Goal: Information Seeking & Learning: Learn about a topic

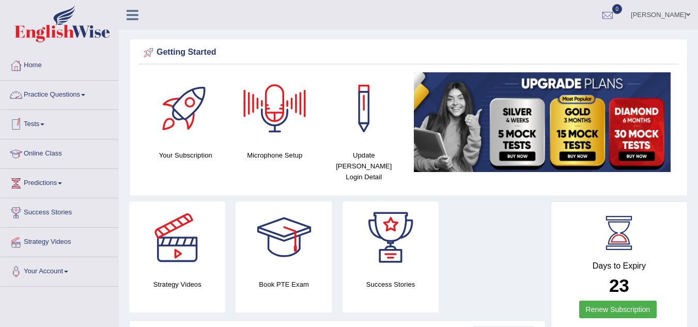
click at [76, 90] on link "Practice Questions" at bounding box center [60, 94] width 118 height 26
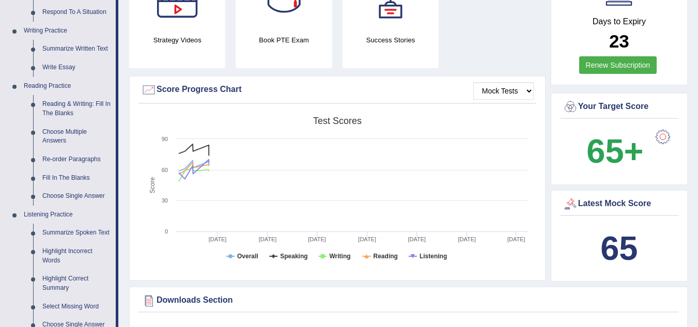
scroll to position [203, 0]
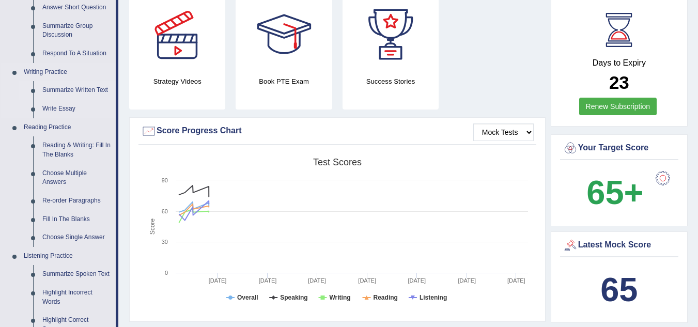
click at [79, 88] on link "Summarize Written Text" at bounding box center [77, 90] width 78 height 19
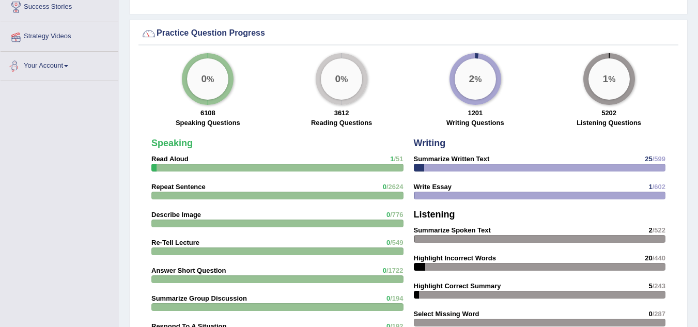
scroll to position [716, 0]
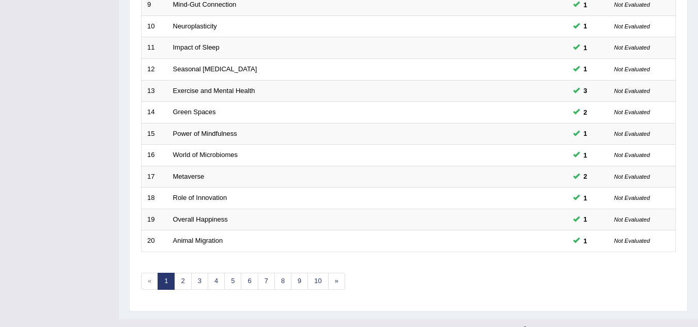
scroll to position [357, 0]
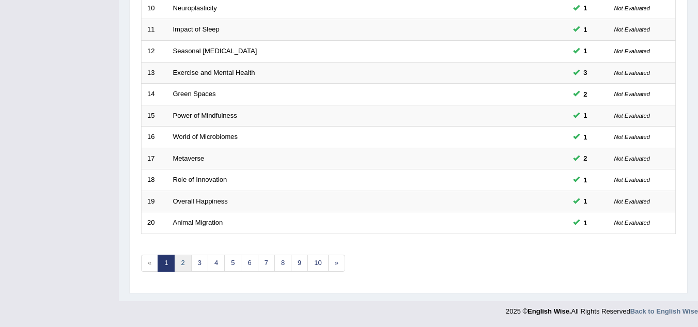
click at [186, 261] on link "2" at bounding box center [182, 263] width 17 height 17
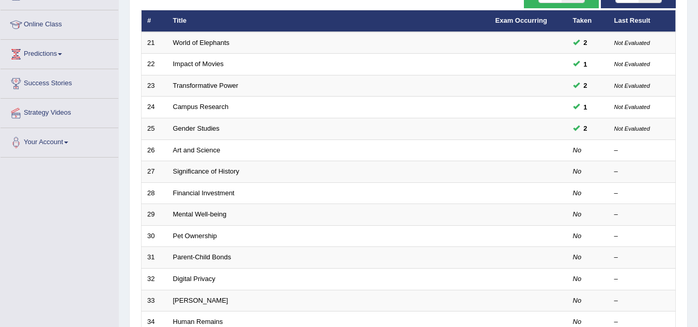
scroll to position [145, 0]
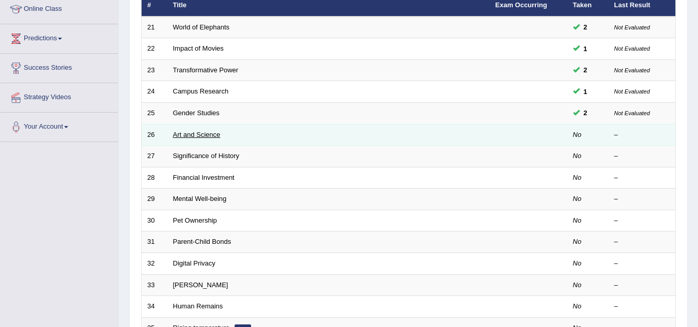
click at [208, 131] on link "Art and Science" at bounding box center [197, 135] width 48 height 8
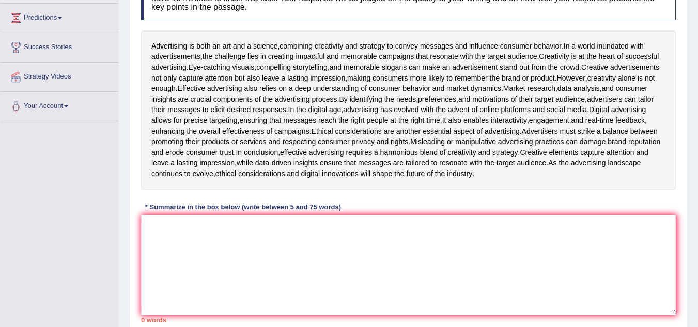
scroll to position [186, 0]
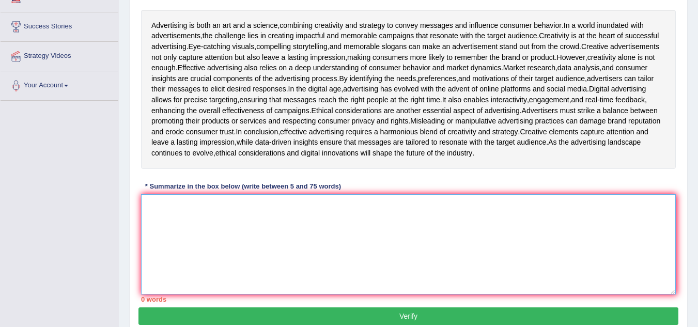
click at [159, 295] on textarea at bounding box center [408, 244] width 535 height 100
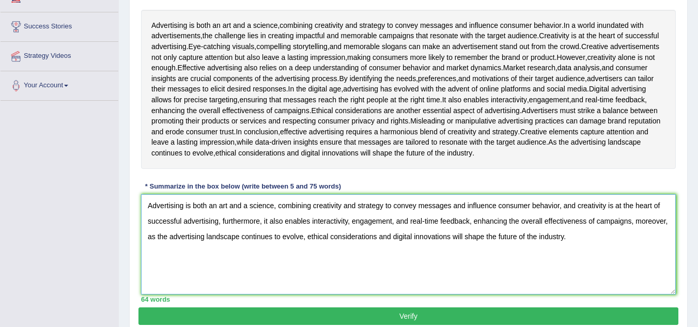
scroll to position [314, 0]
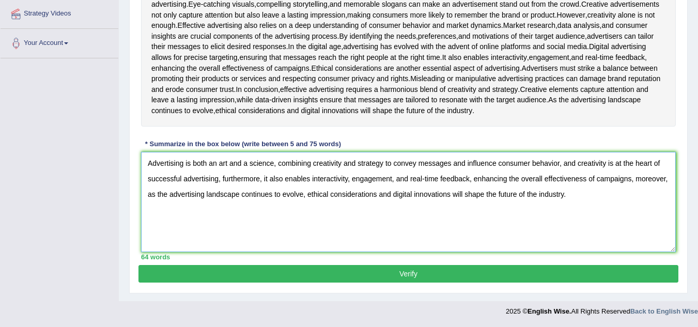
type textarea "Advertising is both an art and a science, combining creativity and strategy to …"
click at [384, 276] on button "Verify" at bounding box center [408, 274] width 540 height 18
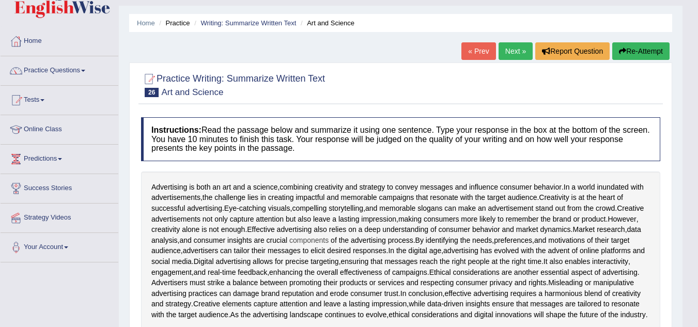
scroll to position [0, 0]
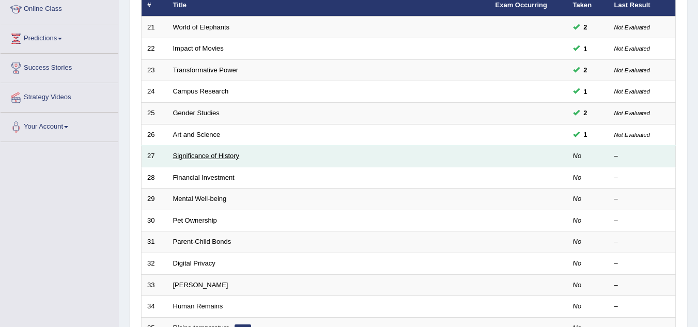
click at [208, 156] on link "Significance of History" at bounding box center [206, 156] width 67 height 8
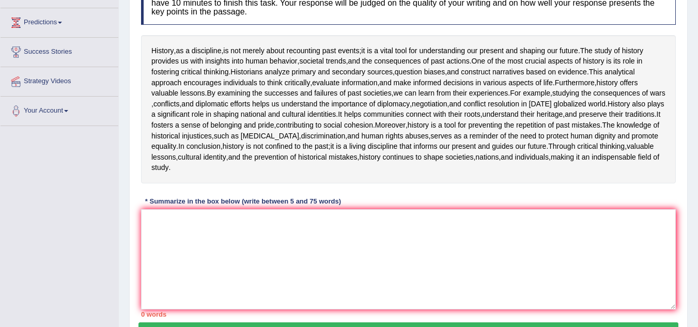
scroll to position [148, 0]
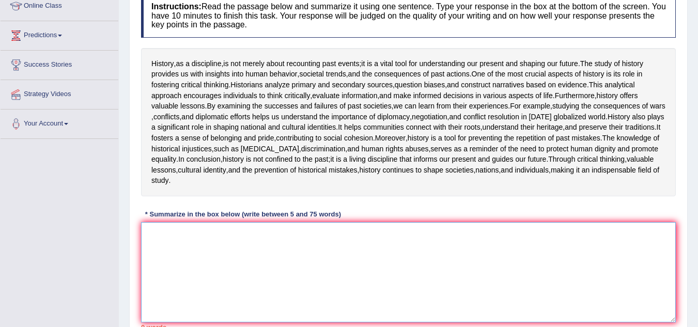
click at [159, 309] on textarea at bounding box center [408, 272] width 535 height 100
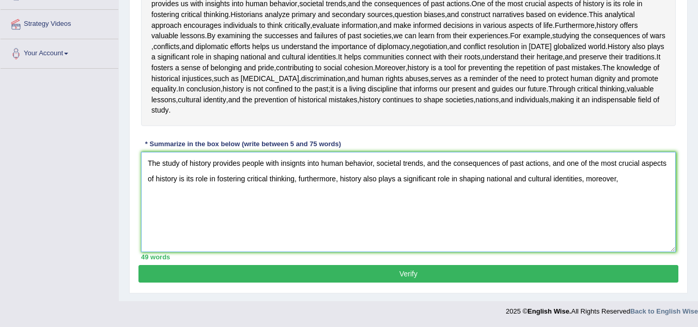
scroll to position [292, 0]
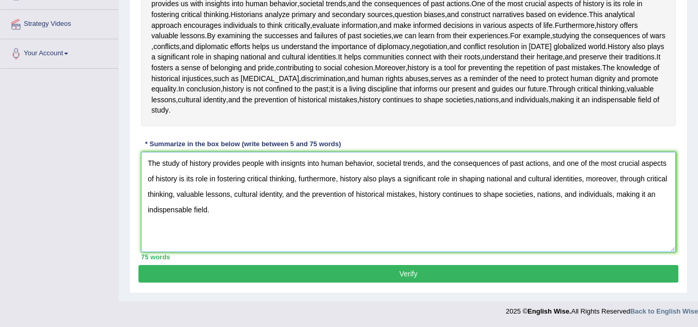
type textarea "The study of history provides people with insignts into human behavior, societa…"
click at [423, 273] on button "Verify" at bounding box center [408, 274] width 540 height 18
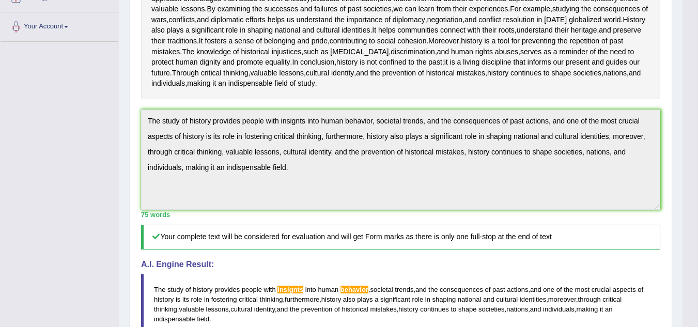
scroll to position [224, 0]
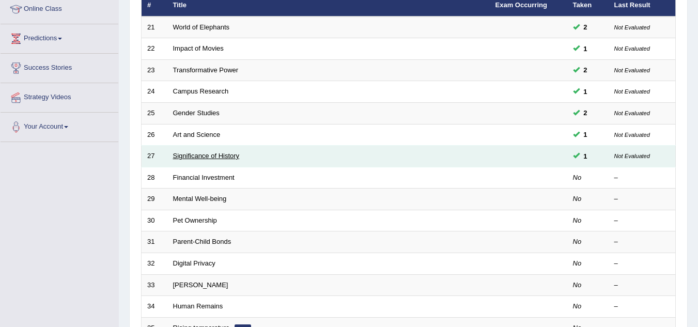
click at [233, 156] on link "Significance of History" at bounding box center [206, 156] width 67 height 8
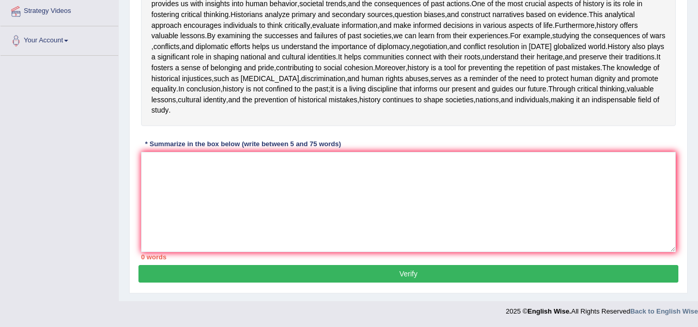
scroll to position [305, 0]
click at [148, 157] on textarea at bounding box center [408, 202] width 535 height 100
paste textarea "he study of history provides people with insignts into human behavior, societal…"
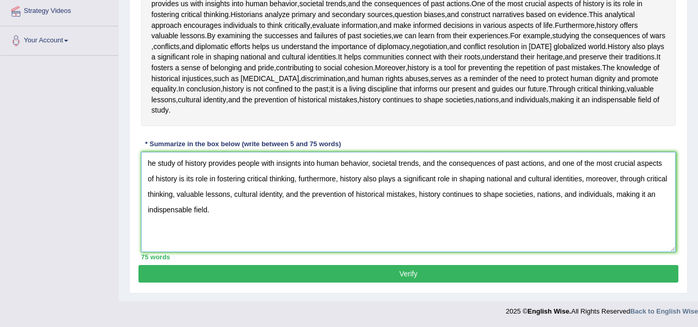
click at [148, 158] on textarea "he study of history provides people with insignts into human behavior, societal…" at bounding box center [408, 202] width 535 height 100
click at [299, 165] on textarea "The study of history provides people with insignts into human behavior, societa…" at bounding box center [408, 202] width 535 height 100
click at [371, 164] on textarea "The study of history provides people with insights into human behavior, societa…" at bounding box center [408, 202] width 535 height 100
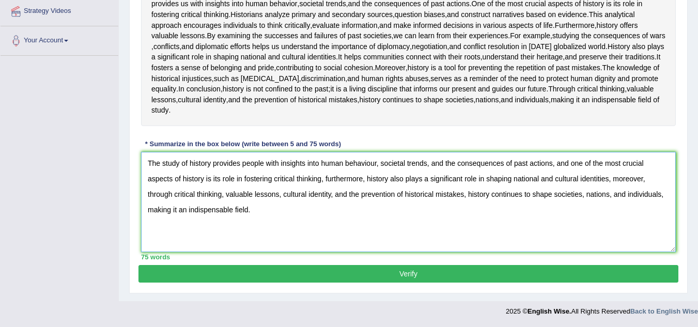
type textarea "The study of history provides people with insights into human behaviour, societ…"
click at [431, 272] on button "Verify" at bounding box center [408, 274] width 540 height 18
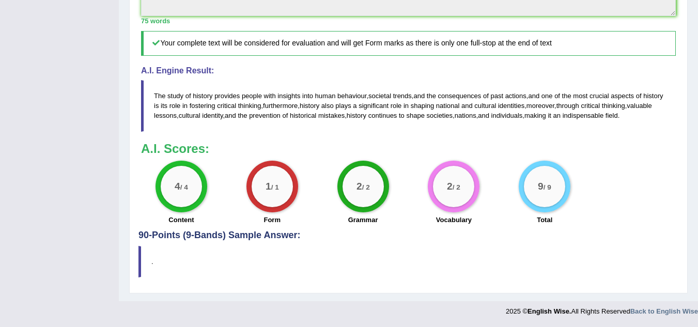
scroll to position [394, 0]
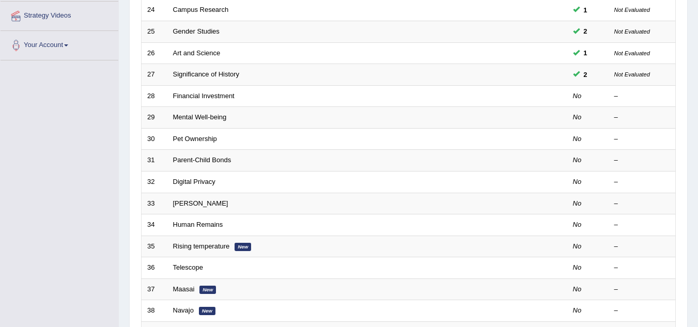
scroll to position [227, 0]
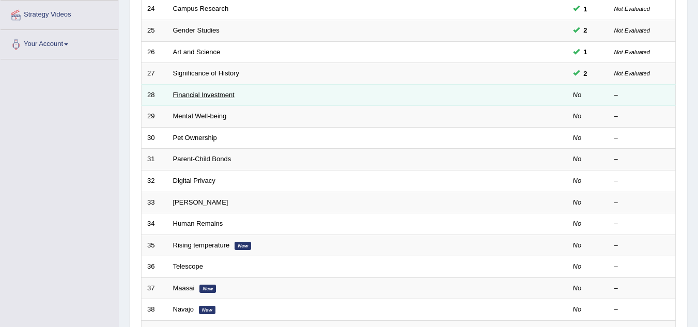
click at [230, 94] on link "Financial Investment" at bounding box center [203, 95] width 61 height 8
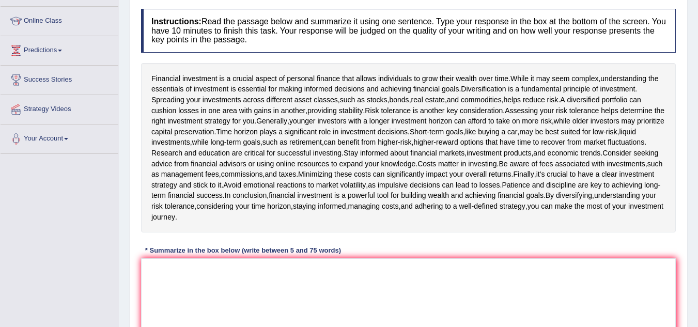
scroll to position [186, 0]
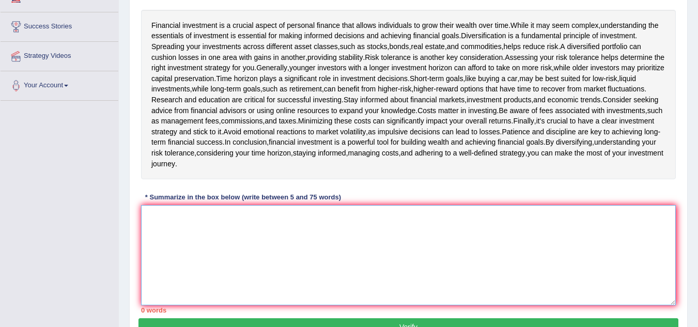
click at [156, 220] on textarea at bounding box center [408, 255] width 535 height 100
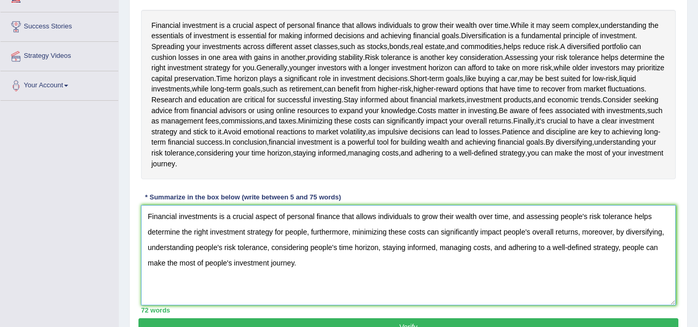
scroll to position [239, 0]
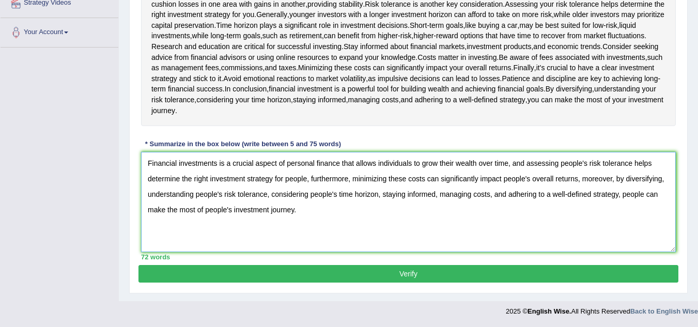
type textarea "Financial investments is a crucial aspect of personal finance that allows indiv…"
click at [474, 272] on button "Verify" at bounding box center [408, 274] width 540 height 18
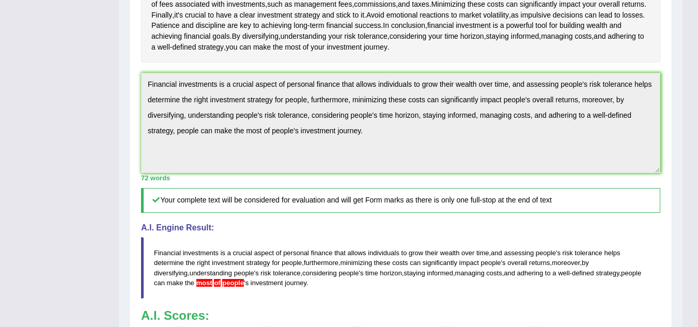
scroll to position [304, 0]
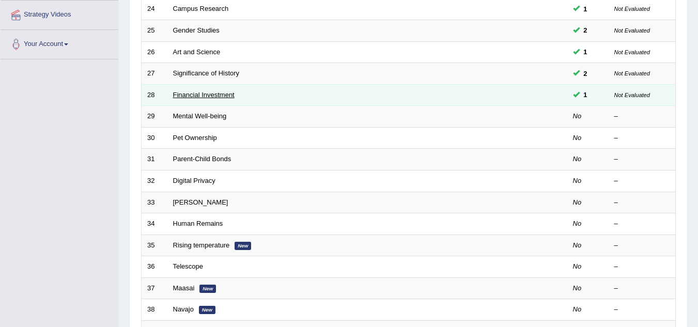
click at [210, 97] on link "Financial Investment" at bounding box center [203, 95] width 61 height 8
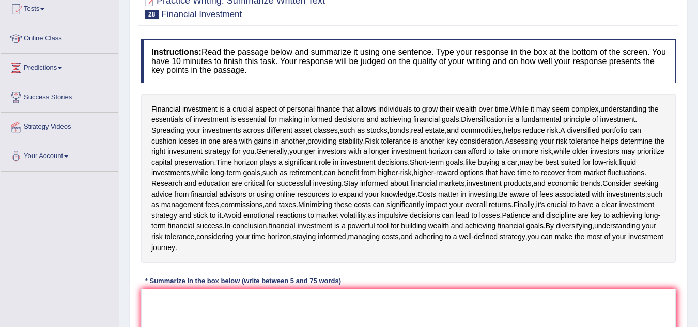
scroll to position [252, 0]
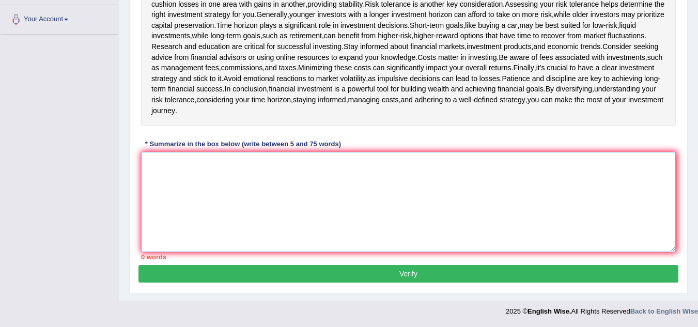
click at [152, 155] on textarea at bounding box center [408, 202] width 535 height 100
paste textarea "Financial investments is a crucial aspect of personal finance that allows indiv…"
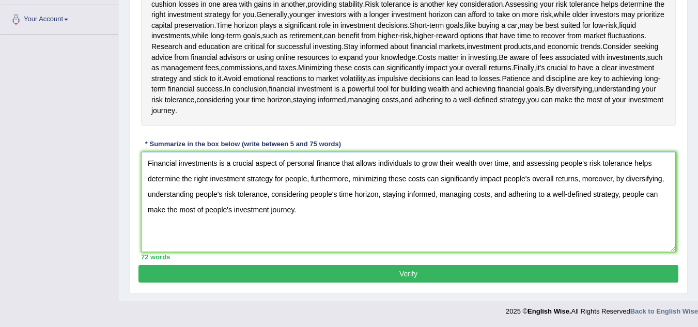
drag, startPoint x: 625, startPoint y: 195, endPoint x: 649, endPoint y: 212, distance: 29.0
click at [649, 212] on textarea "Financial investments is a crucial aspect of personal finance that allows indiv…" at bounding box center [408, 202] width 535 height 100
type textarea "Financial investments is a crucial aspect of personal finance that allows indiv…"
click at [478, 274] on button "Verify" at bounding box center [408, 274] width 540 height 18
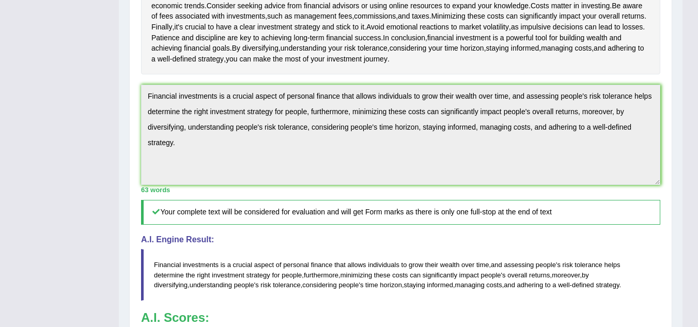
scroll to position [259, 0]
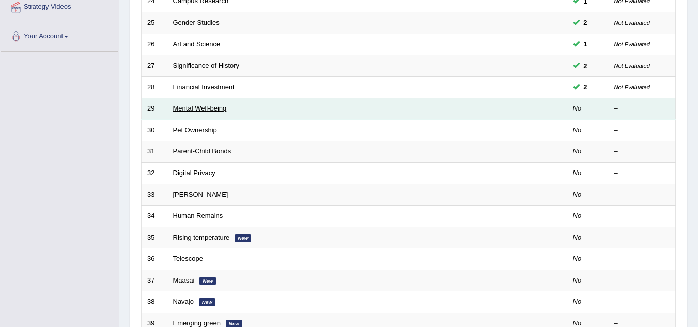
click at [209, 110] on link "Mental Well-being" at bounding box center [200, 108] width 54 height 8
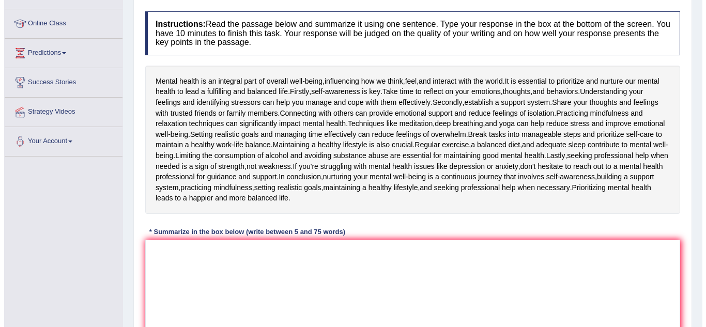
scroll to position [165, 0]
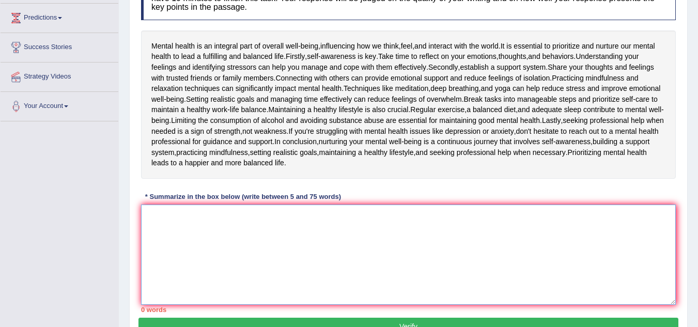
click at [156, 214] on textarea at bounding box center [408, 255] width 535 height 100
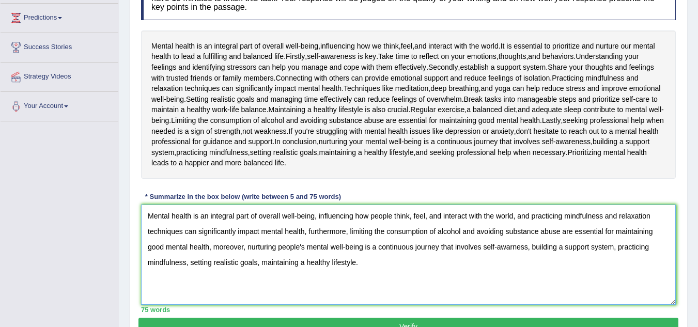
type textarea "Mental health is an integral part of overall well-being, influencing how people…"
click at [407, 322] on button "Verify" at bounding box center [408, 327] width 540 height 18
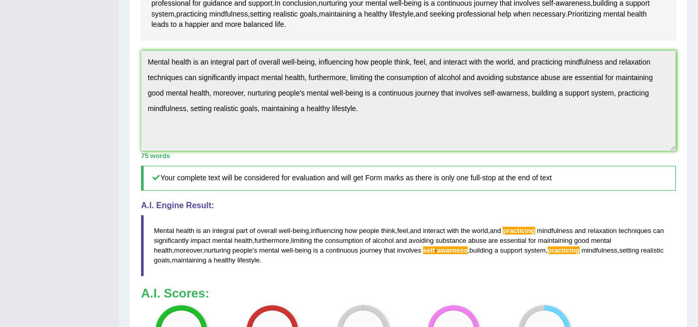
scroll to position [283, 0]
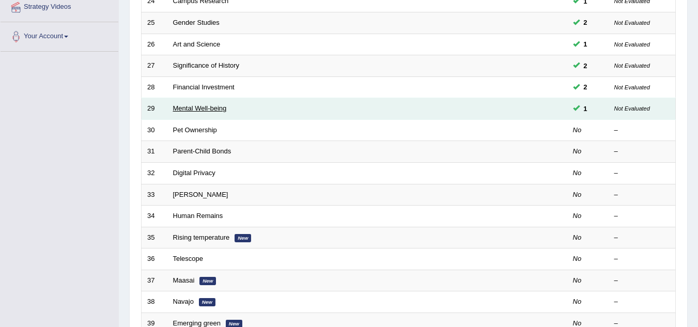
click at [215, 112] on link "Mental Well-being" at bounding box center [200, 108] width 54 height 8
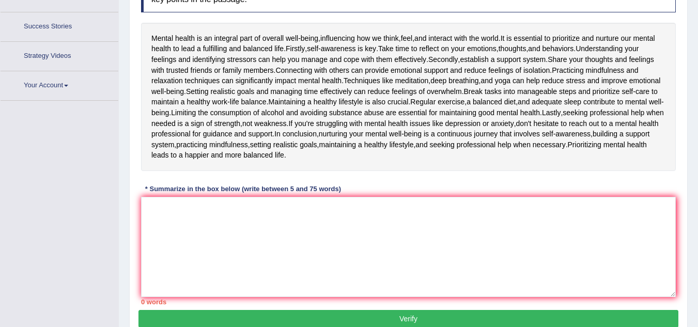
scroll to position [214, 0]
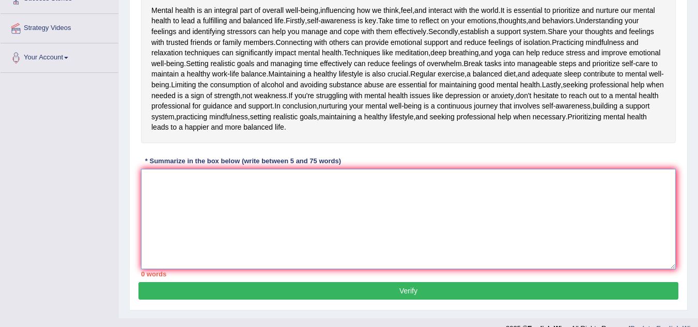
click at [149, 173] on textarea at bounding box center [408, 219] width 535 height 100
paste textarea "Mental health is an integral part of overall well-being, influencing how people…"
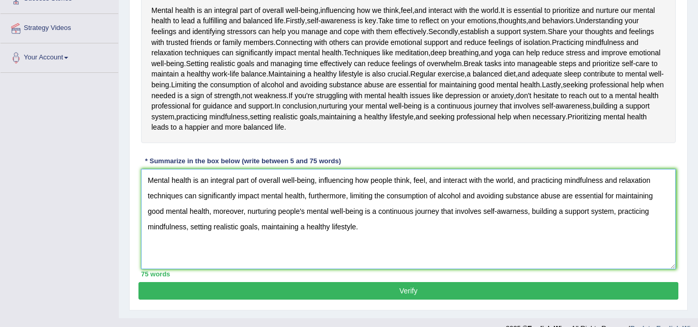
drag, startPoint x: 528, startPoint y: 184, endPoint x: 304, endPoint y: 202, distance: 223.9
click at [304, 202] on textarea "Mental health is an integral part of overall well-being, influencing how people…" at bounding box center [408, 219] width 535 height 100
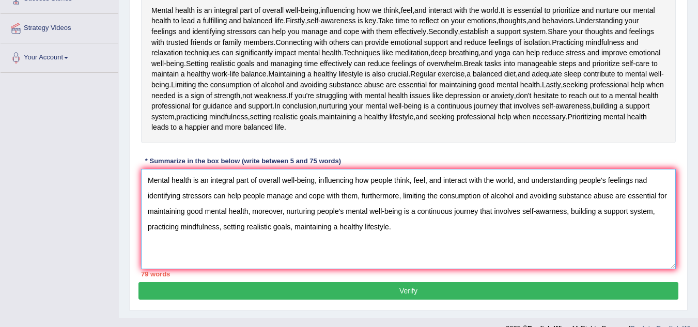
drag, startPoint x: 287, startPoint y: 210, endPoint x: 405, endPoint y: 225, distance: 118.8
click at [405, 225] on textarea "Mental health is an integral part of overall well-being, influencing how people…" at bounding box center [408, 219] width 535 height 100
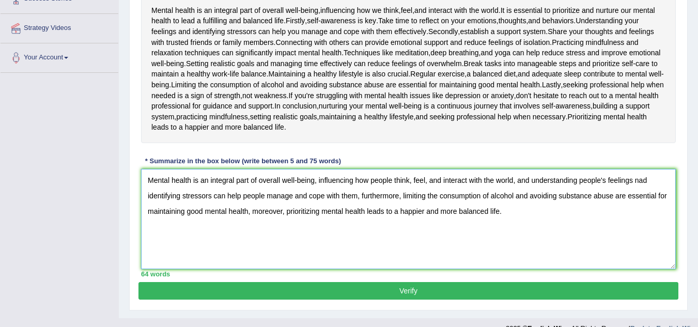
type textarea "Mental health is an integral part of overall well-being, influencing how people…"
click at [418, 290] on button "Verify" at bounding box center [408, 291] width 540 height 18
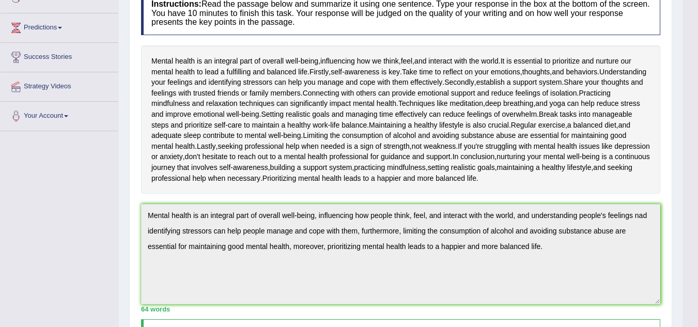
scroll to position [155, 0]
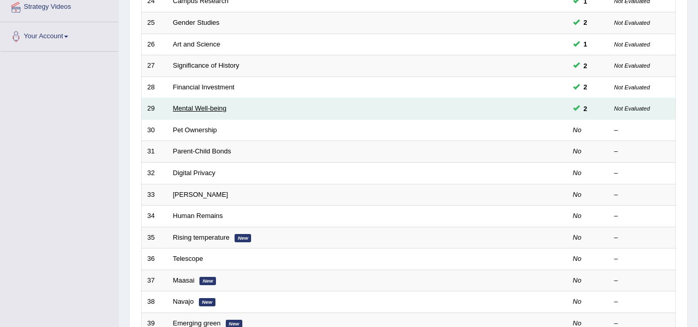
click at [217, 108] on link "Mental Well-being" at bounding box center [200, 108] width 54 height 8
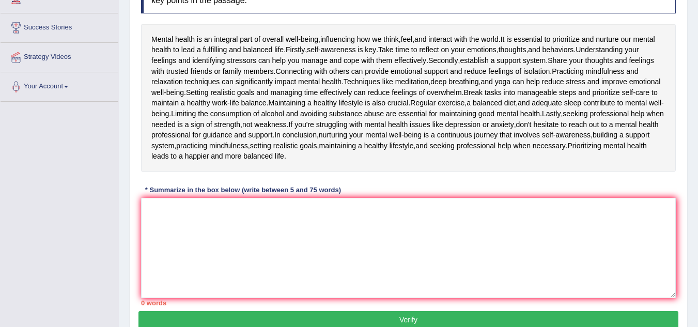
scroll to position [186, 0]
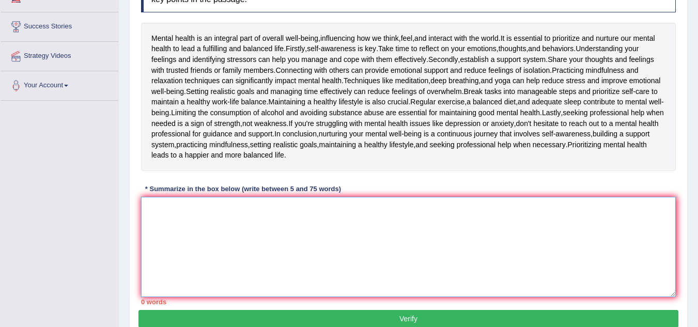
click at [157, 206] on textarea at bounding box center [408, 247] width 535 height 100
paste textarea "Mental health is an integral part of overall well-being, influencing how people…"
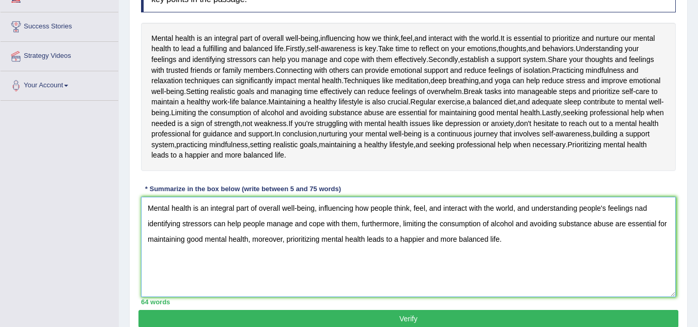
click at [649, 209] on textarea "Mental health is an integral part of overall well-being, influencing how people…" at bounding box center [408, 247] width 535 height 100
type textarea "Mental health is an integral part of overall well-being, influencing how people…"
click at [479, 318] on button "Verify" at bounding box center [408, 319] width 540 height 18
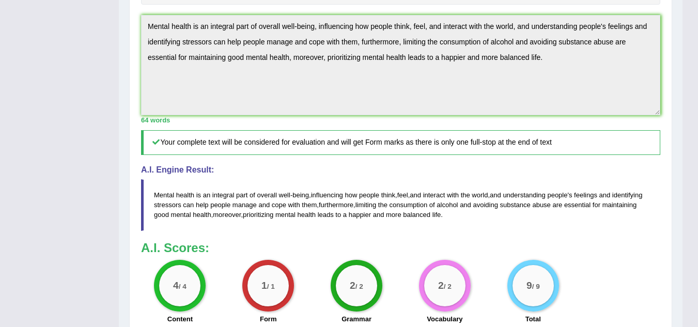
scroll to position [372, 0]
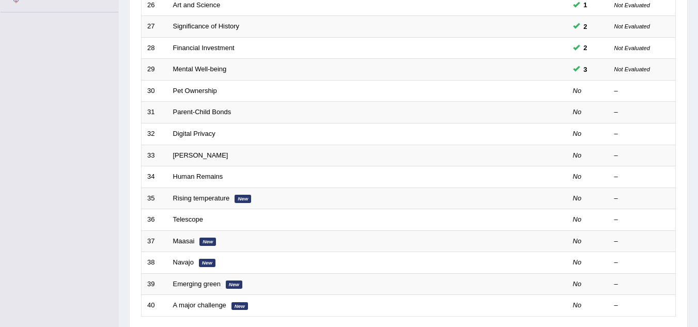
scroll to position [235, 0]
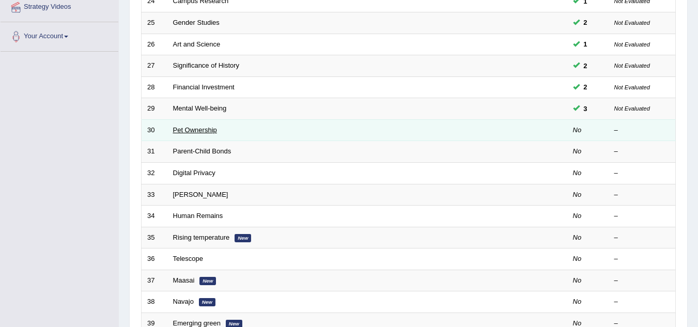
click at [209, 130] on link "Pet Ownership" at bounding box center [195, 130] width 44 height 8
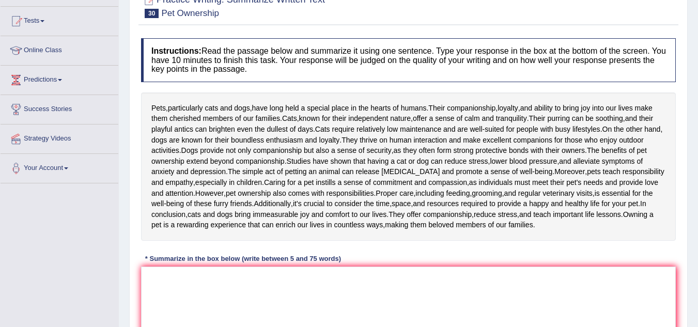
scroll to position [124, 0]
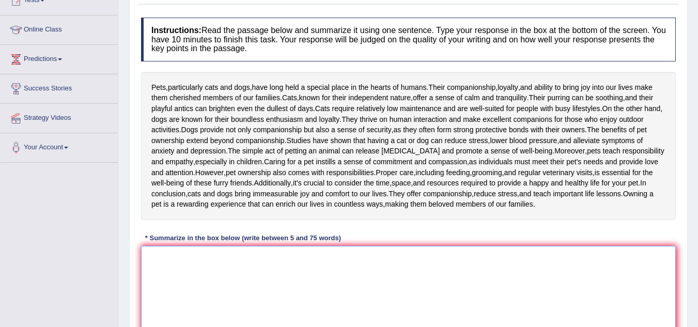
click at [159, 255] on textarea at bounding box center [408, 296] width 535 height 100
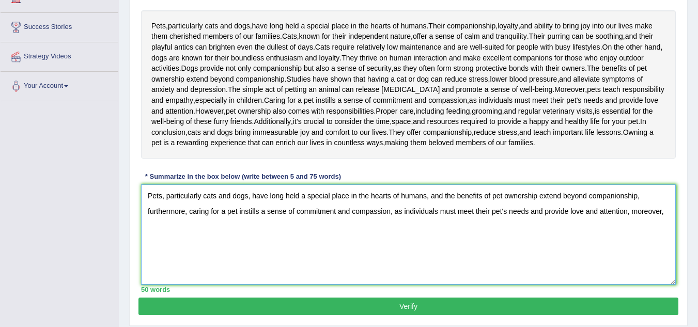
scroll to position [218, 0]
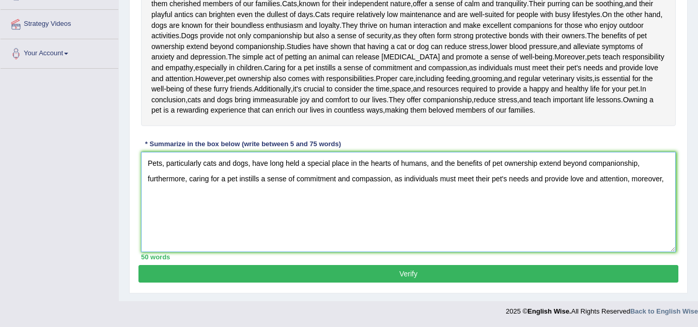
click at [667, 175] on textarea "Pets, particularly cats and dogs, have long held a special place in the hearts …" at bounding box center [408, 202] width 535 height 100
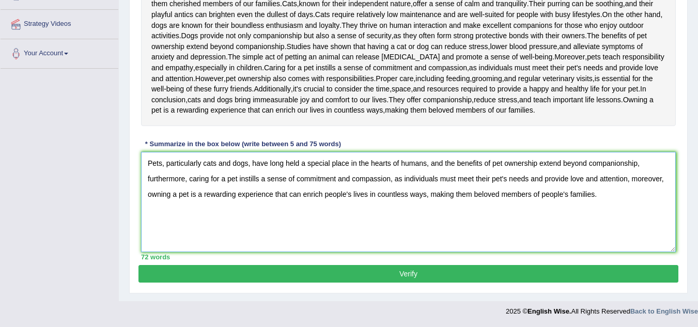
type textarea "Pets, particularly cats and dogs, have long held a special place in the hearts …"
click at [441, 271] on button "Verify" at bounding box center [408, 274] width 540 height 18
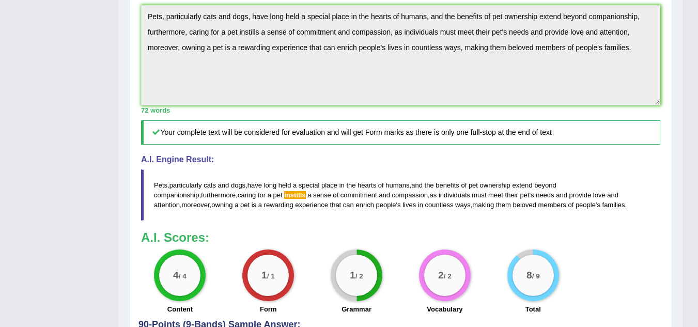
scroll to position [298, 0]
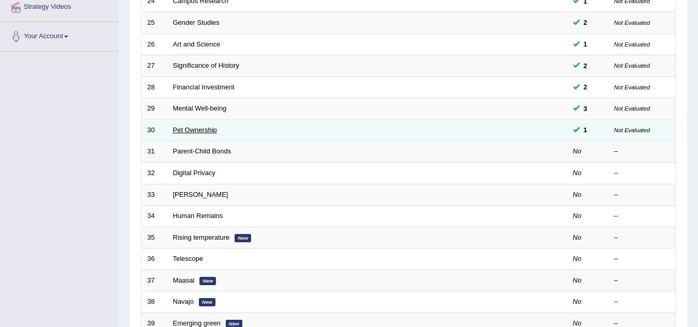
click at [192, 132] on link "Pet Ownership" at bounding box center [195, 130] width 44 height 8
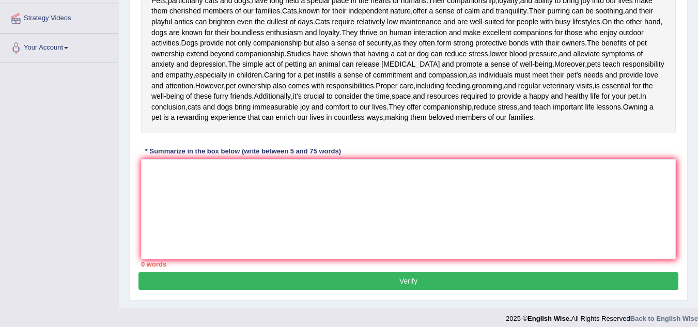
scroll to position [227, 0]
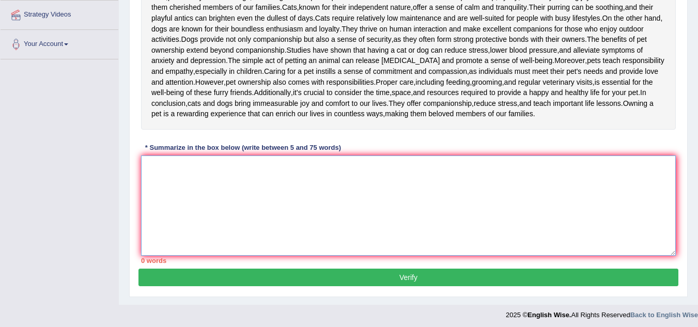
click at [178, 163] on textarea at bounding box center [408, 206] width 535 height 100
paste textarea "Pets, particularly cats and dogs, have long held a special place in the hearts …"
type textarea "Pets, particularly cats and dogs, have long held a special place in the hearts …"
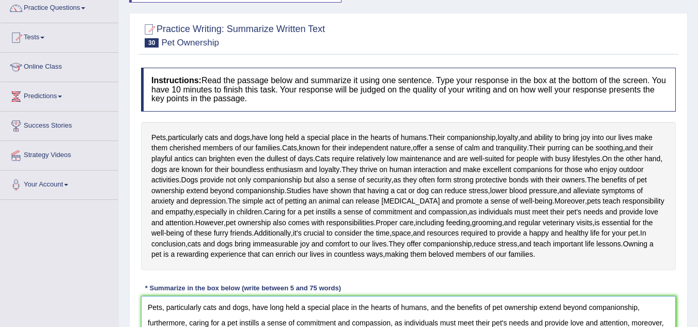
scroll to position [102, 0]
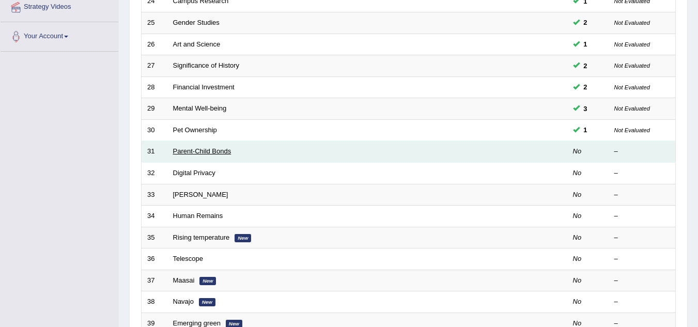
click at [189, 150] on link "Parent-Child Bonds" at bounding box center [202, 151] width 58 height 8
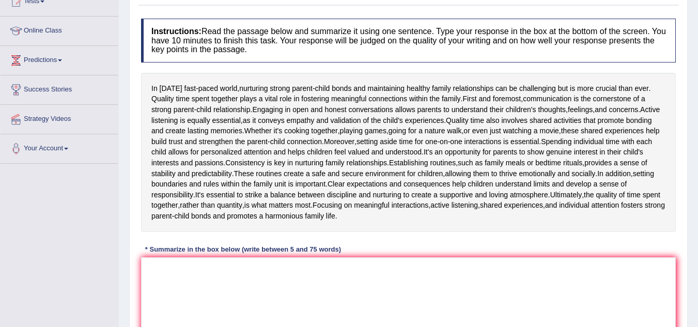
scroll to position [124, 0]
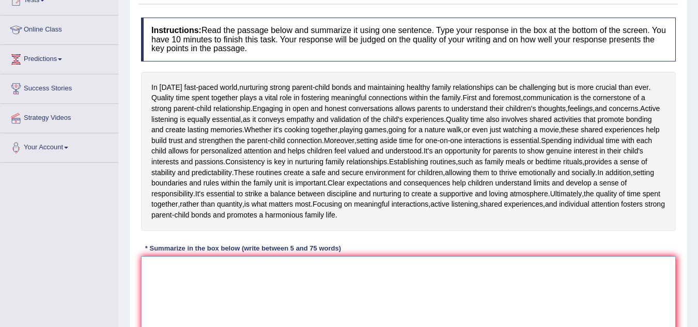
click at [170, 296] on textarea at bounding box center [408, 306] width 535 height 100
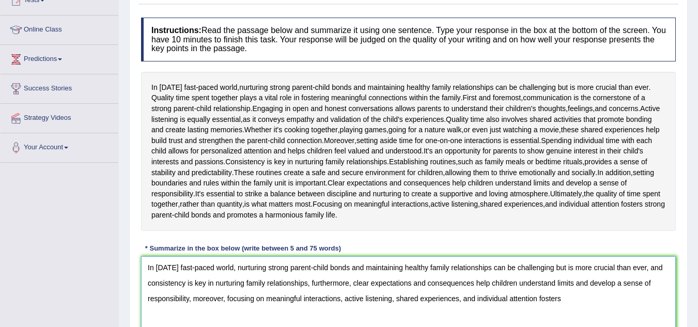
scroll to position [228, 0]
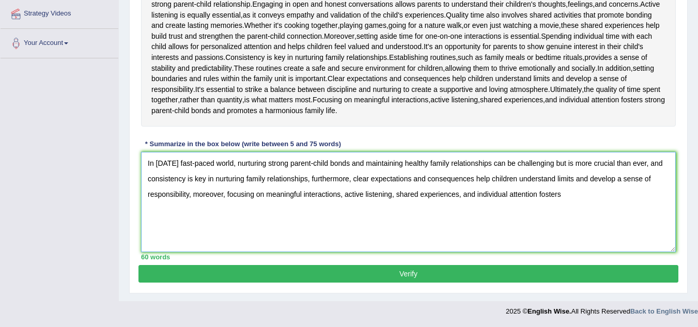
click at [562, 199] on textarea "In [DATE] fast-paced world, nurturing strong parent-child bonds and maintaining…" at bounding box center [408, 202] width 535 height 100
type textarea "In [DATE] fast-paced world, nurturing strong parent-child bonds and maintaining…"
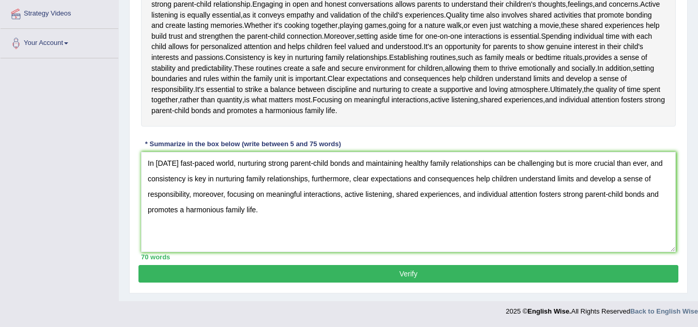
click at [480, 271] on button "Verify" at bounding box center [408, 274] width 540 height 18
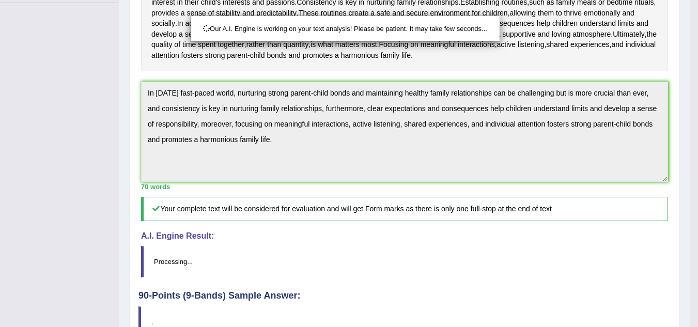
scroll to position [344, 0]
